Goal: Find specific page/section: Find specific page/section

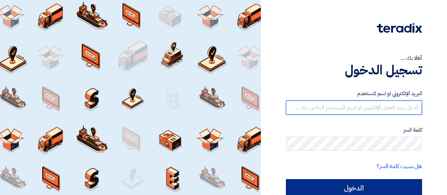
type input "[EMAIL_ADDRESS][DOMAIN_NAME]"
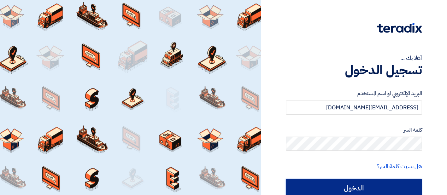
click at [376, 183] on input "الدخول" at bounding box center [354, 188] width 136 height 18
type input "Sign in"
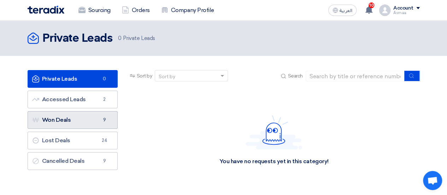
click at [83, 122] on link "Won Deals Won Deals 9" at bounding box center [73, 120] width 90 height 18
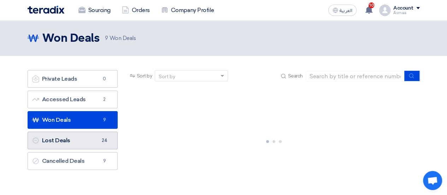
click at [57, 141] on link "Lost Deals Lost Deals 24" at bounding box center [73, 141] width 90 height 18
